Goal: Entertainment & Leisure: Consume media (video, audio)

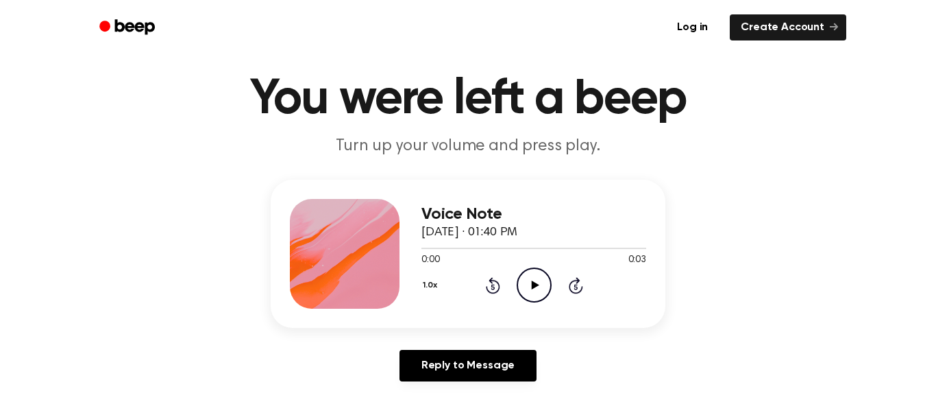
scroll to position [37, 0]
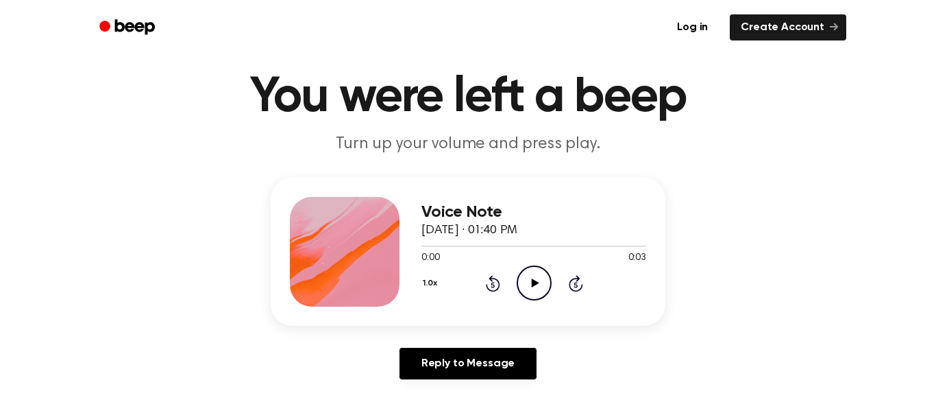
click at [538, 276] on icon "Play Audio" at bounding box center [534, 282] width 35 height 35
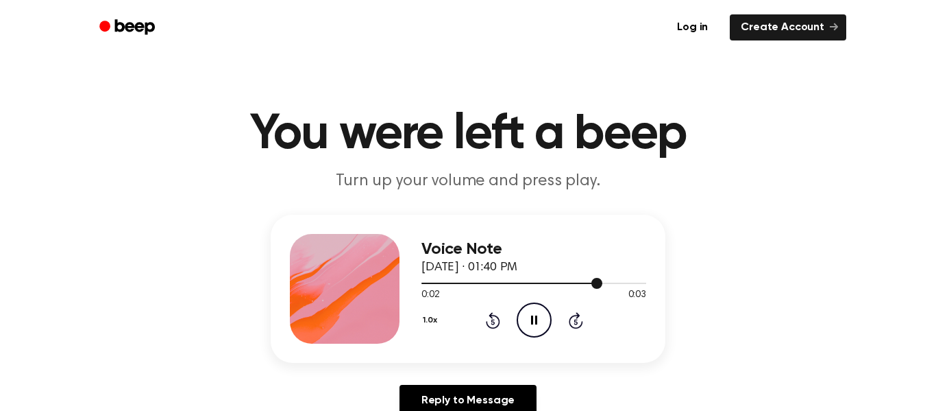
scroll to position [1, 0]
click at [537, 327] on icon "Play Audio" at bounding box center [534, 319] width 35 height 35
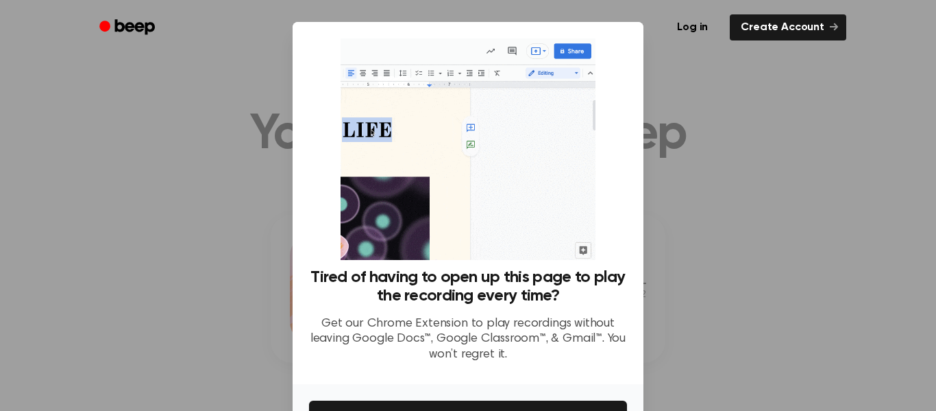
click at [662, 93] on div at bounding box center [468, 205] width 936 height 411
click at [173, 287] on div at bounding box center [468, 205] width 936 height 411
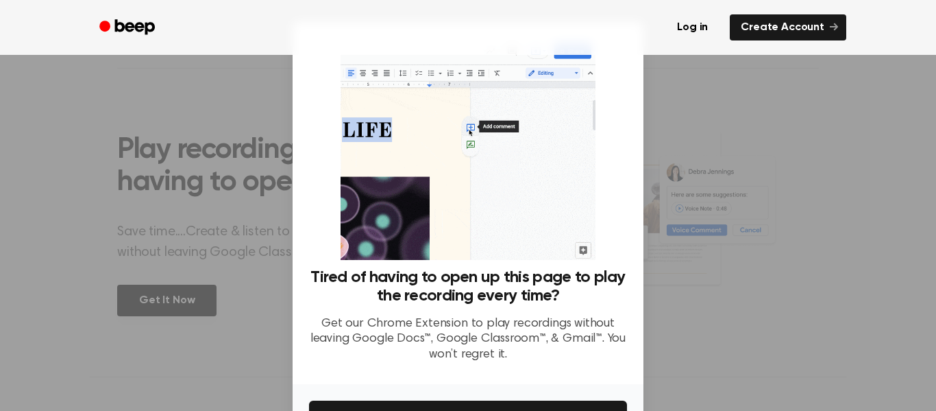
scroll to position [88, 0]
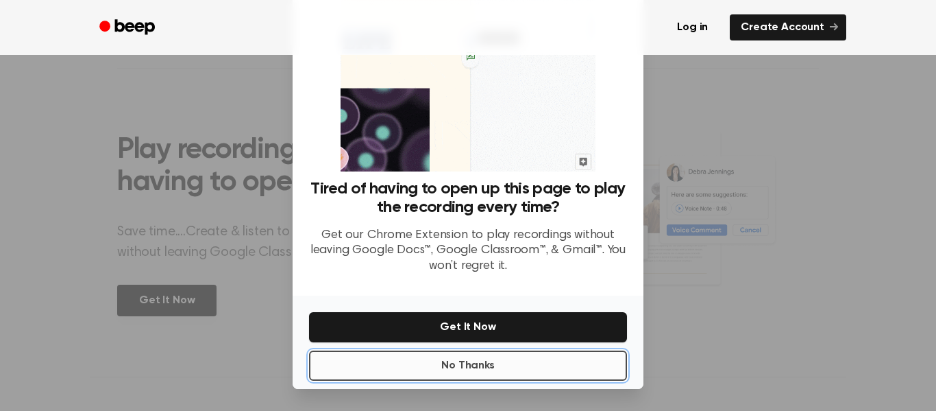
click at [517, 357] on button "No Thanks" at bounding box center [468, 365] width 318 height 30
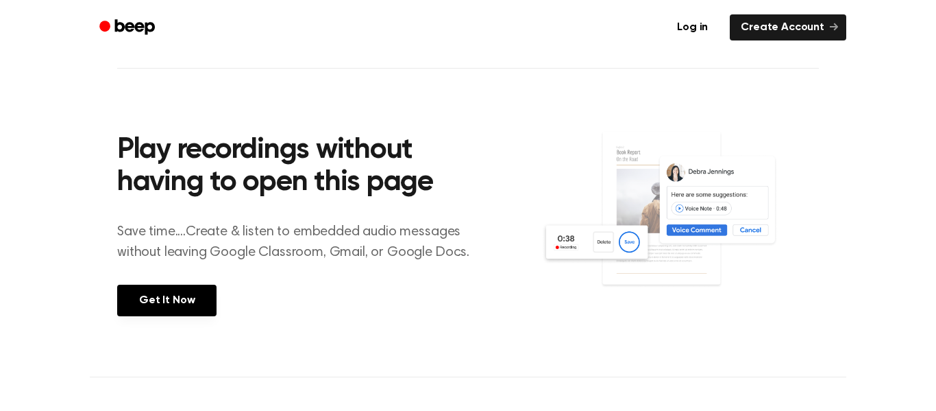
scroll to position [0, 0]
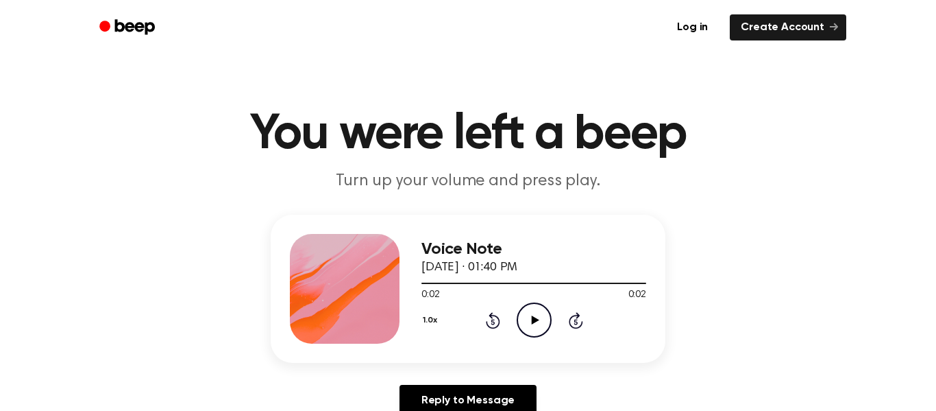
click at [532, 320] on icon at bounding box center [535, 319] width 8 height 9
click at [542, 329] on icon "Play Audio" at bounding box center [534, 319] width 35 height 35
click at [531, 315] on icon "Play Audio" at bounding box center [534, 319] width 35 height 35
click at [529, 314] on icon "Play Audio" at bounding box center [534, 319] width 35 height 35
click at [542, 317] on icon "Play Audio" at bounding box center [534, 319] width 35 height 35
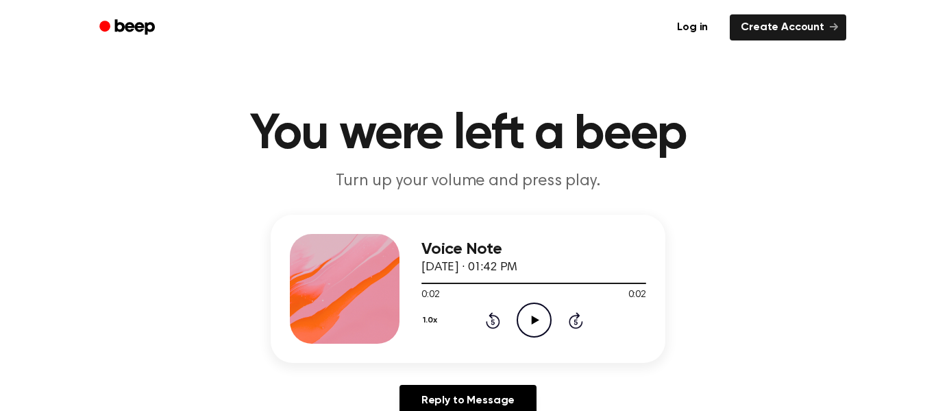
click at [542, 317] on icon "Play Audio" at bounding box center [534, 319] width 35 height 35
click at [525, 317] on icon "Play Audio" at bounding box center [534, 319] width 35 height 35
click at [533, 321] on icon at bounding box center [535, 319] width 8 height 9
click at [529, 330] on icon "Play Audio" at bounding box center [534, 319] width 35 height 35
click at [537, 327] on icon "Play Audio" at bounding box center [534, 319] width 35 height 35
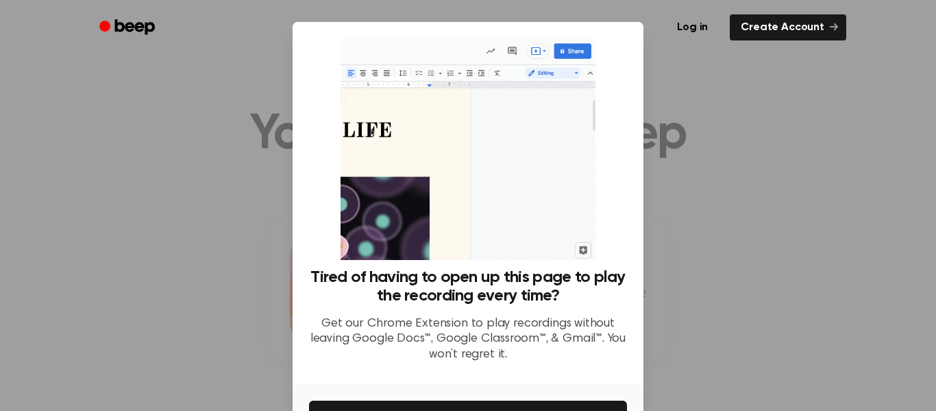
scroll to position [88, 0]
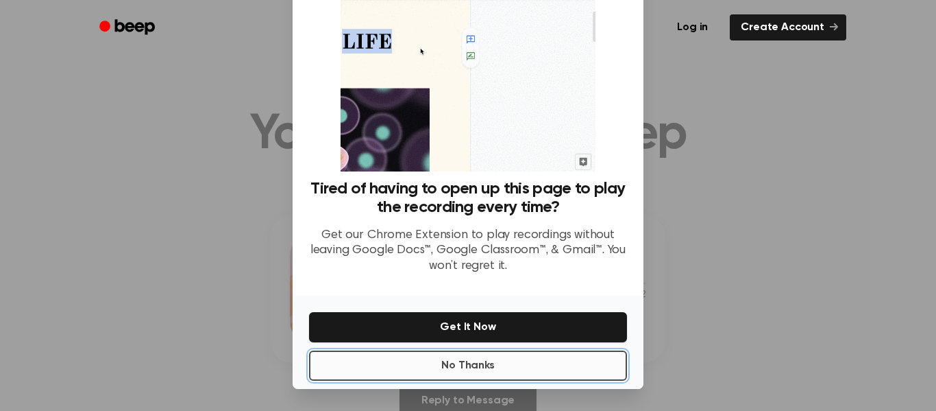
click at [451, 364] on button "No Thanks" at bounding box center [468, 365] width 318 height 30
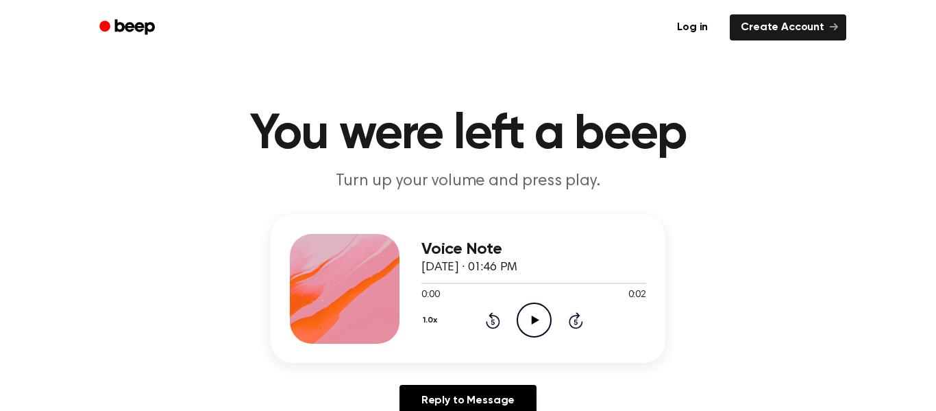
click at [537, 322] on icon "Play Audio" at bounding box center [534, 319] width 35 height 35
click at [528, 308] on icon "Play Audio" at bounding box center [534, 319] width 35 height 35
click at [533, 326] on icon "Play Audio" at bounding box center [534, 319] width 35 height 35
click at [546, 311] on icon "Play Audio" at bounding box center [534, 319] width 35 height 35
